Goal: Understand process/instructions

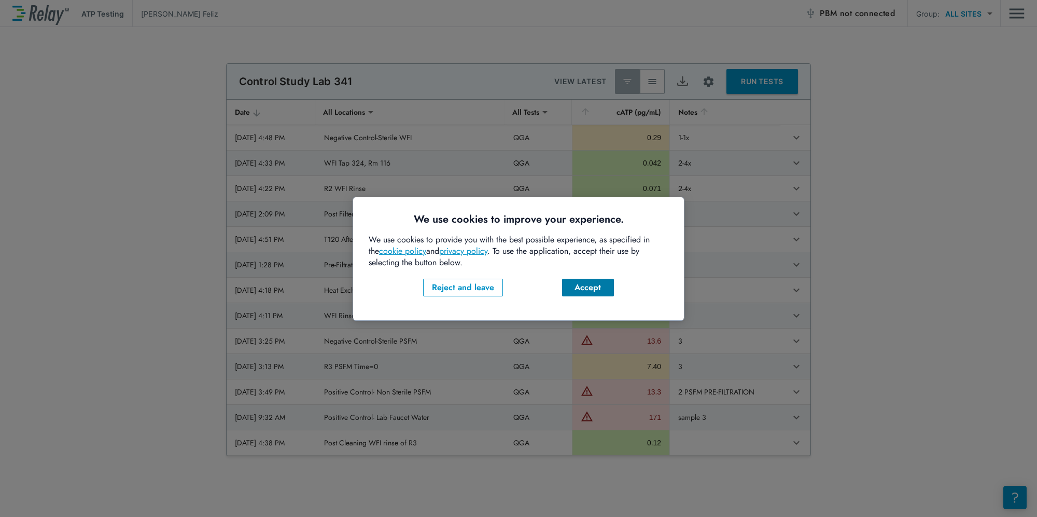
click at [593, 287] on div "Accept" at bounding box center [587, 287] width 35 height 12
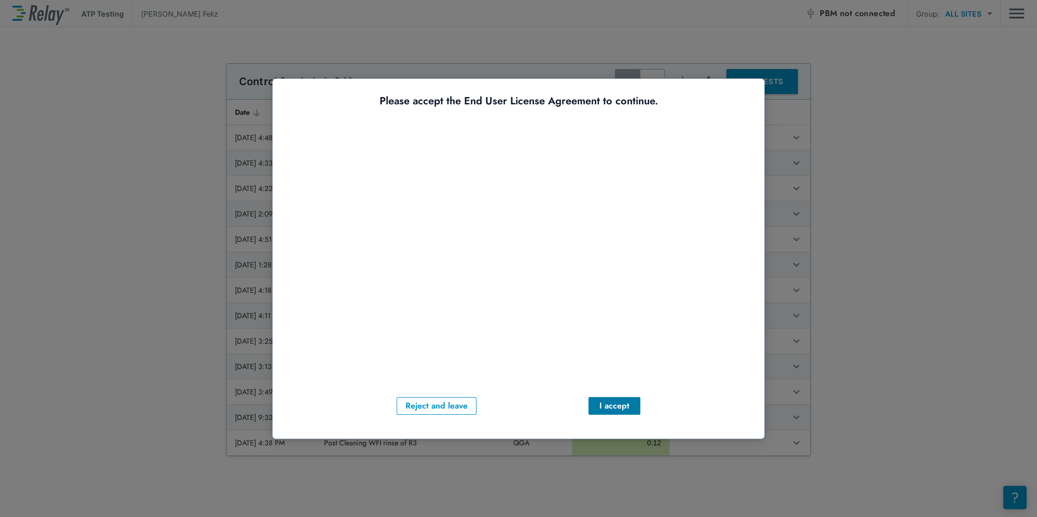
click at [616, 408] on div "I accept" at bounding box center [614, 405] width 35 height 12
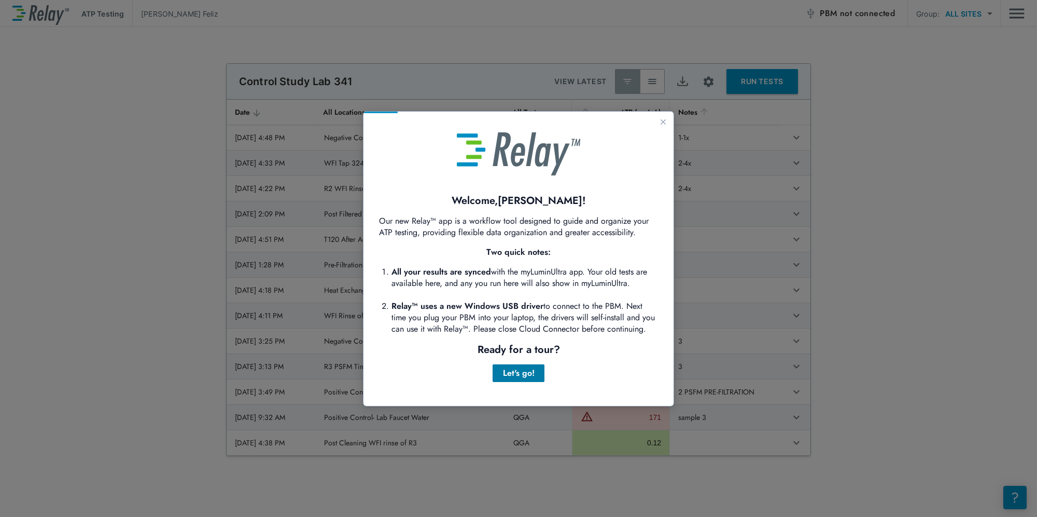
click at [512, 375] on div "Let's go!" at bounding box center [518, 373] width 35 height 12
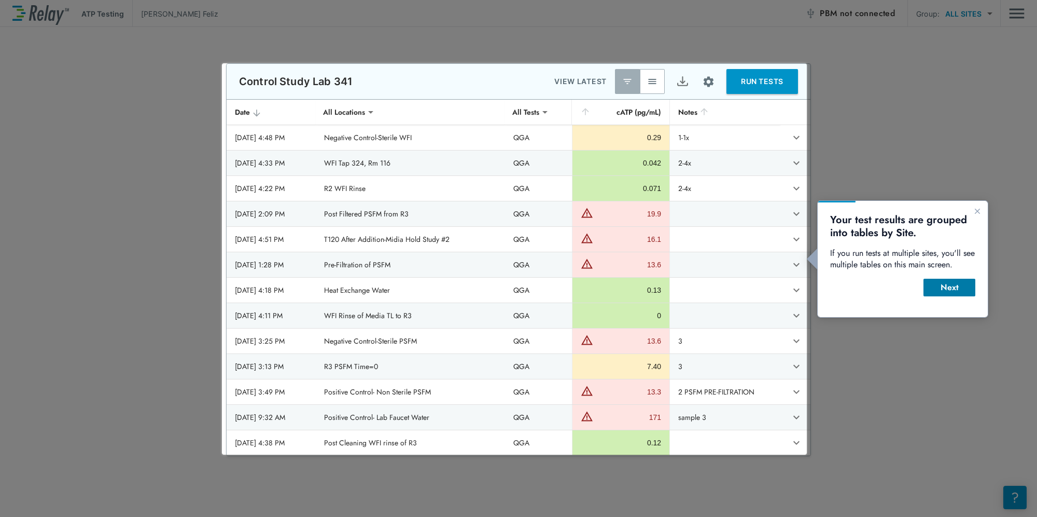
click at [958, 288] on div "Next" at bounding box center [949, 287] width 35 height 12
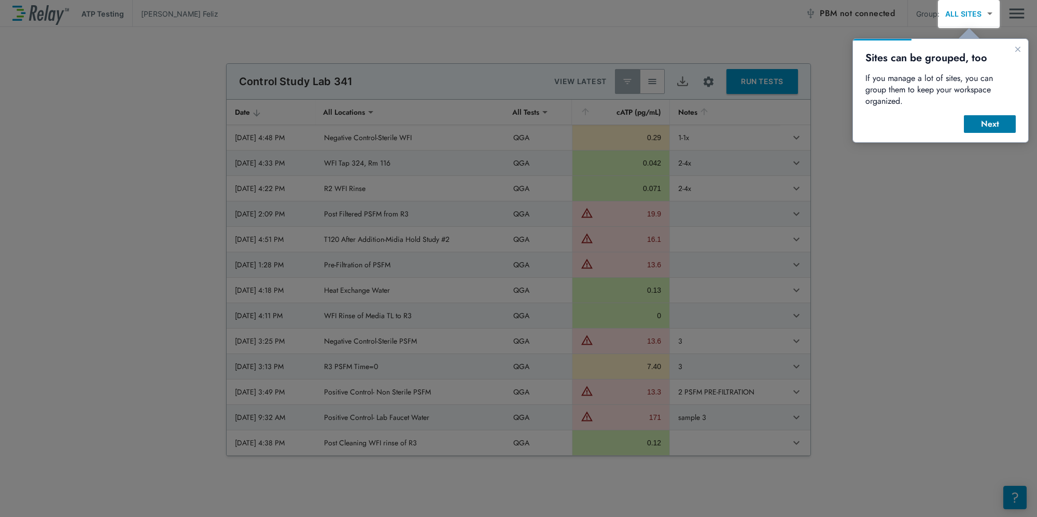
click at [985, 119] on button "Next" at bounding box center [990, 124] width 52 height 18
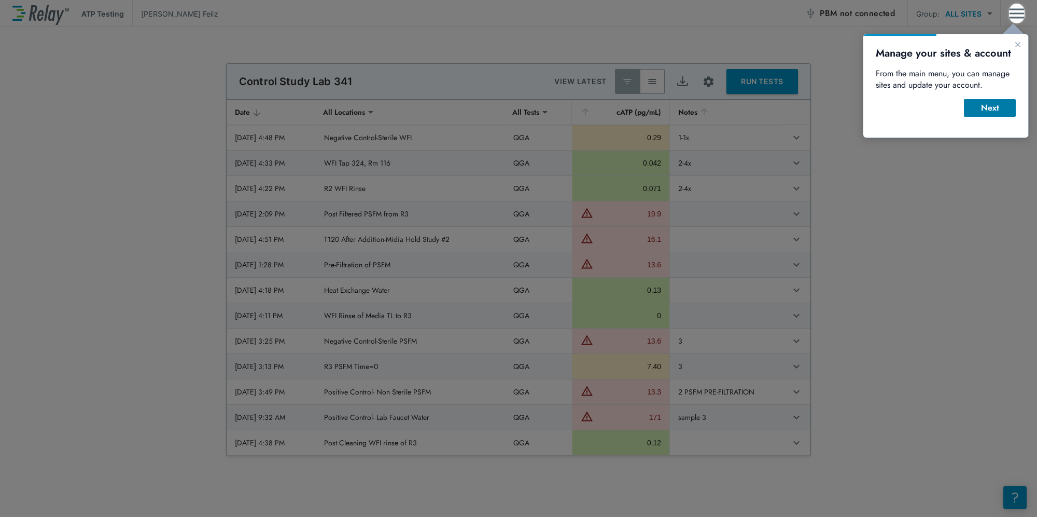
click at [996, 114] on div "Next" at bounding box center [989, 108] width 35 height 12
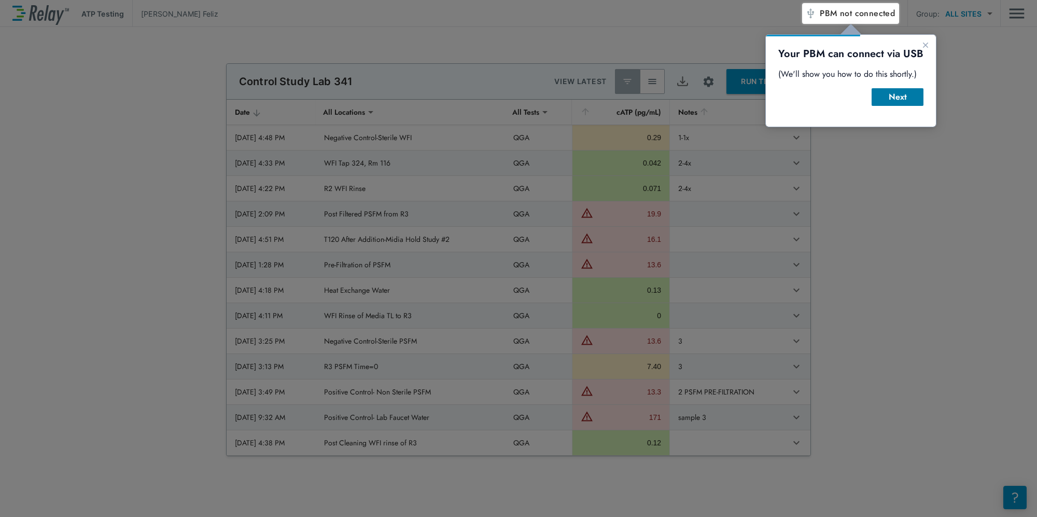
click at [895, 97] on div "Next" at bounding box center [897, 97] width 35 height 12
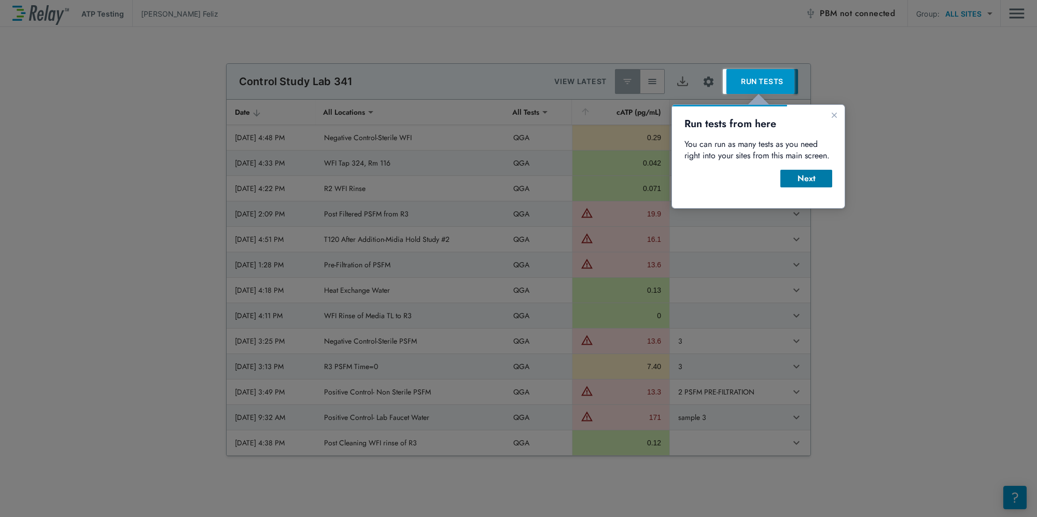
click at [805, 180] on div "Next" at bounding box center [806, 178] width 35 height 12
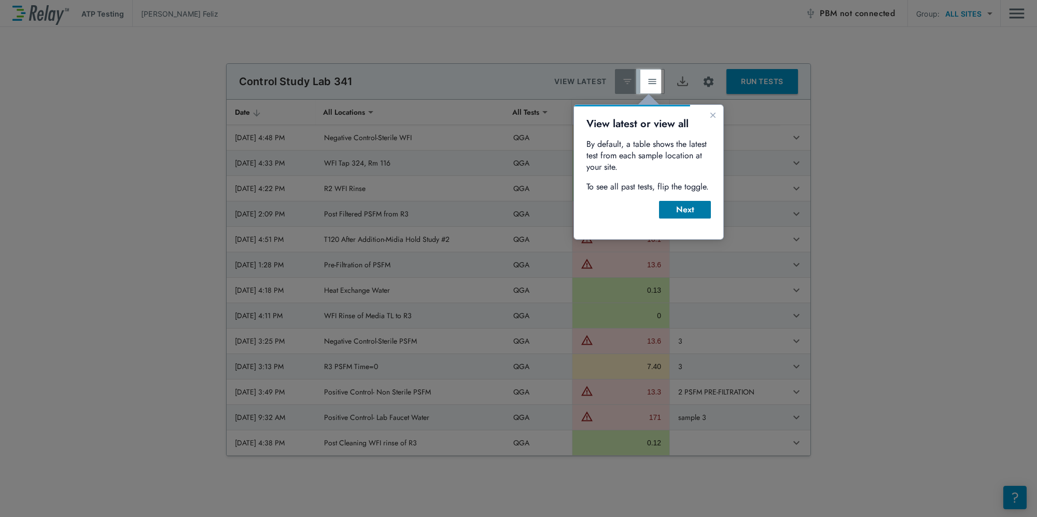
click at [690, 213] on div "Next" at bounding box center [684, 209] width 35 height 12
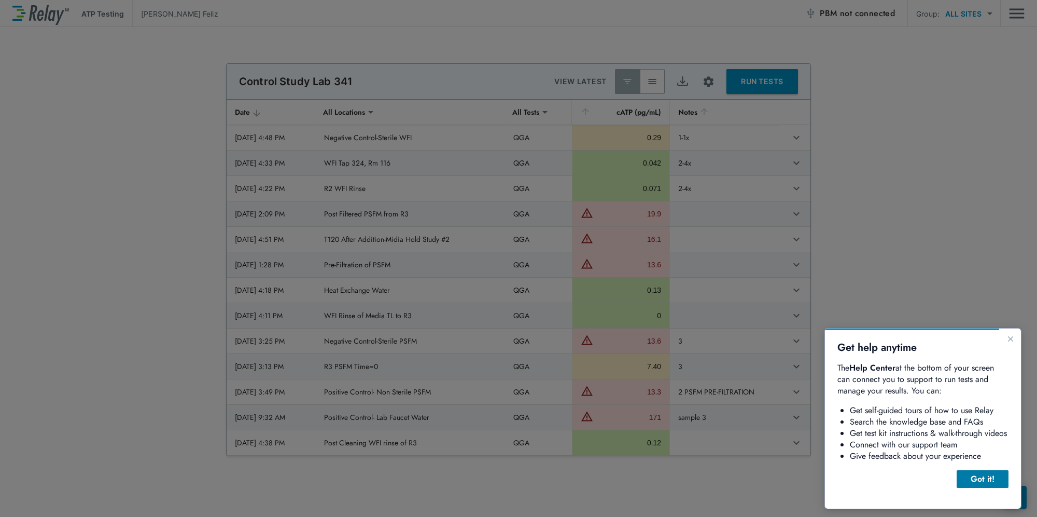
click at [977, 478] on div "Got it!" at bounding box center [982, 478] width 35 height 12
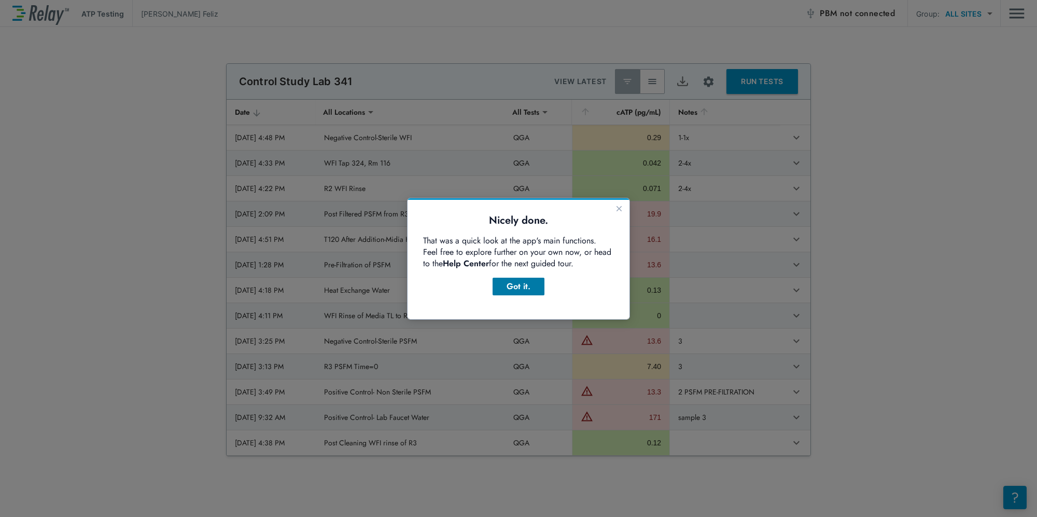
click at [517, 283] on div "Got it." at bounding box center [518, 286] width 35 height 12
